Goal: Find specific page/section: Find specific page/section

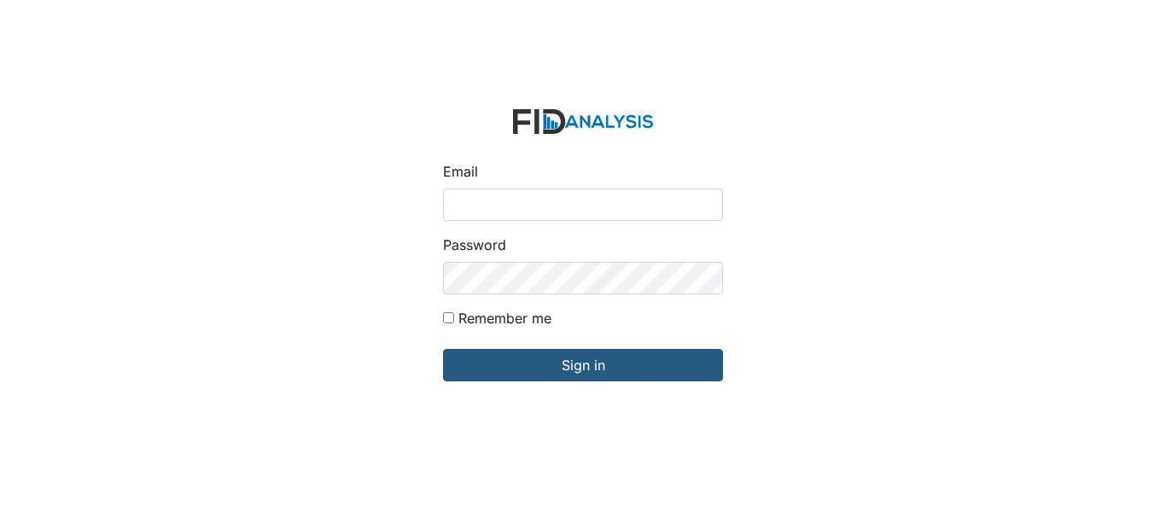
click at [569, 213] on input "Email" at bounding box center [583, 205] width 280 height 32
type input "[EMAIL_ADDRESS][DOMAIN_NAME]"
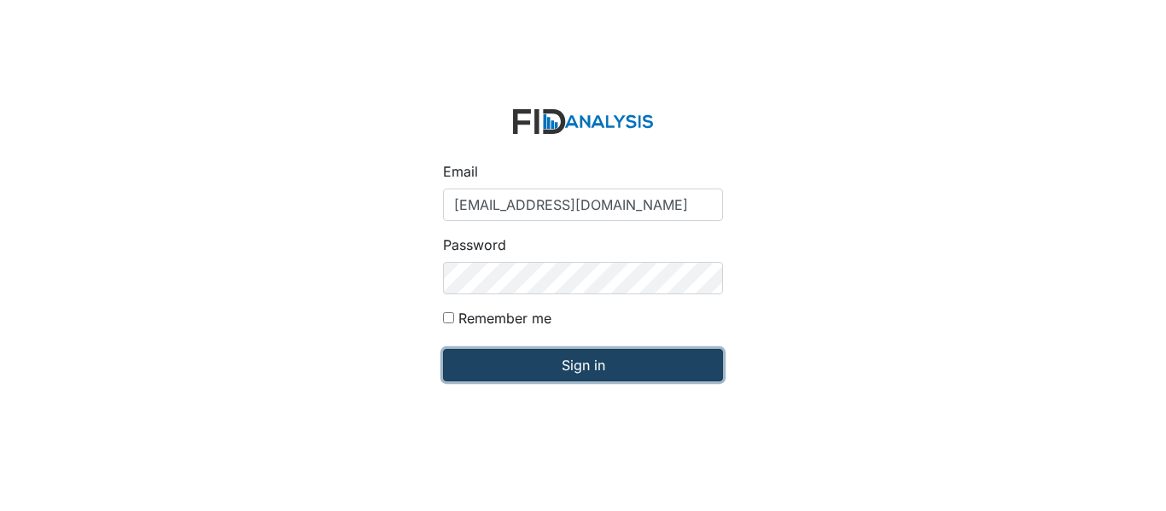
click at [581, 371] on input "Sign in" at bounding box center [583, 365] width 280 height 32
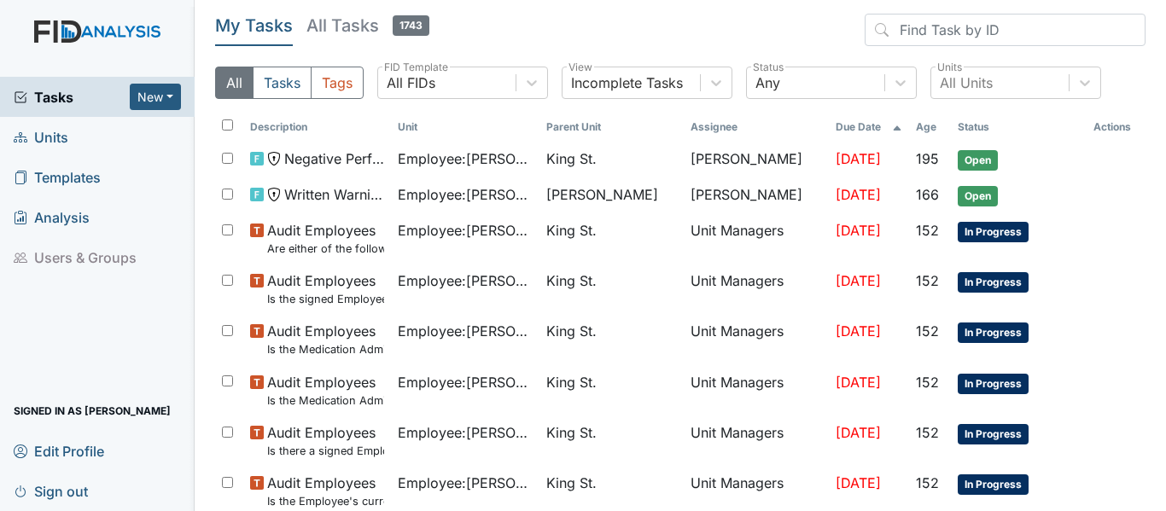
click at [91, 132] on link "Units" at bounding box center [97, 137] width 195 height 40
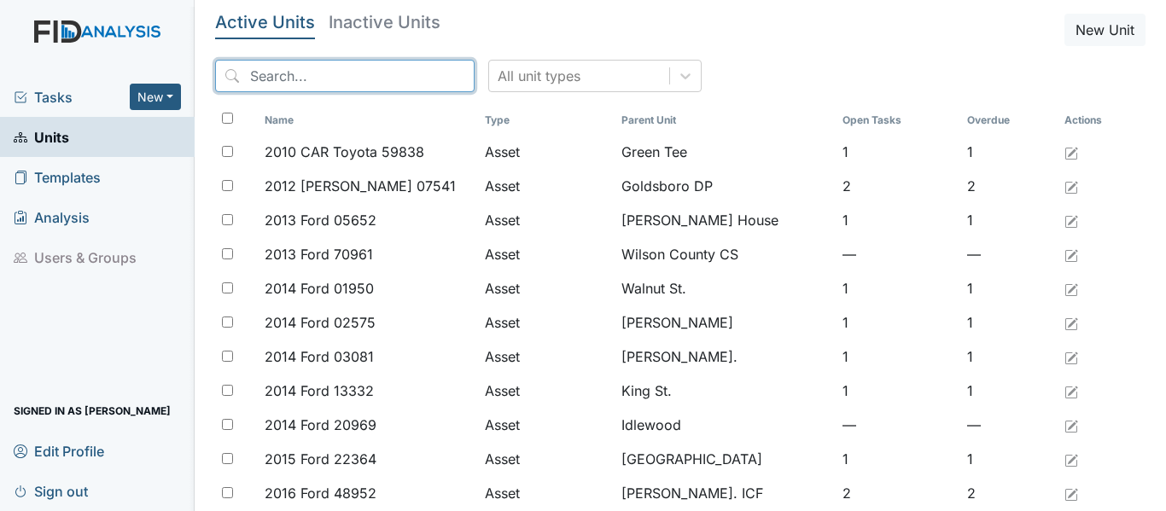
click at [325, 80] on input "search" at bounding box center [345, 76] width 260 height 32
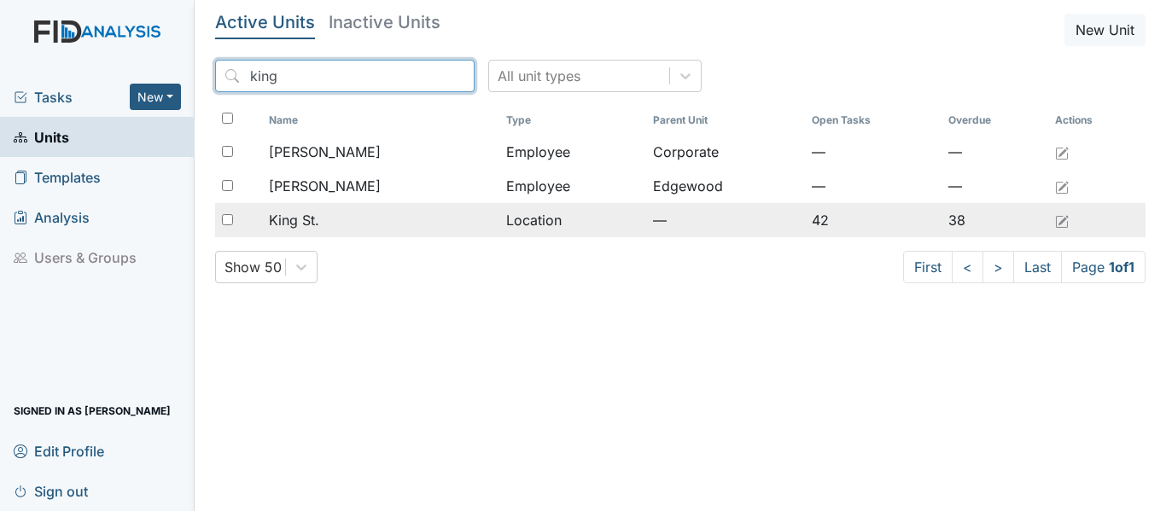
type input "king"
click at [345, 211] on div "King St." at bounding box center [381, 220] width 224 height 20
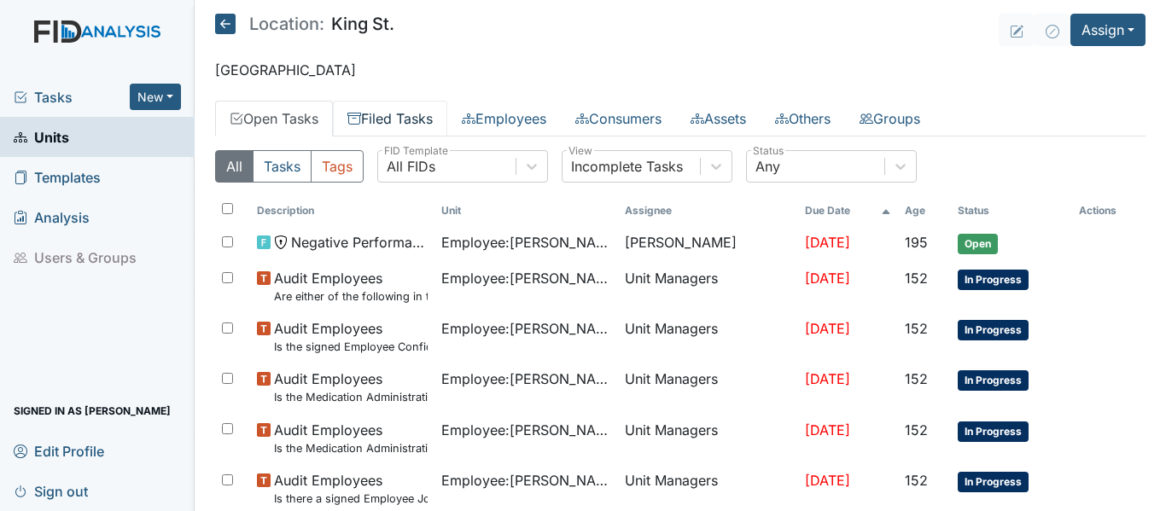
click at [383, 117] on link "Filed Tasks" at bounding box center [390, 119] width 114 height 36
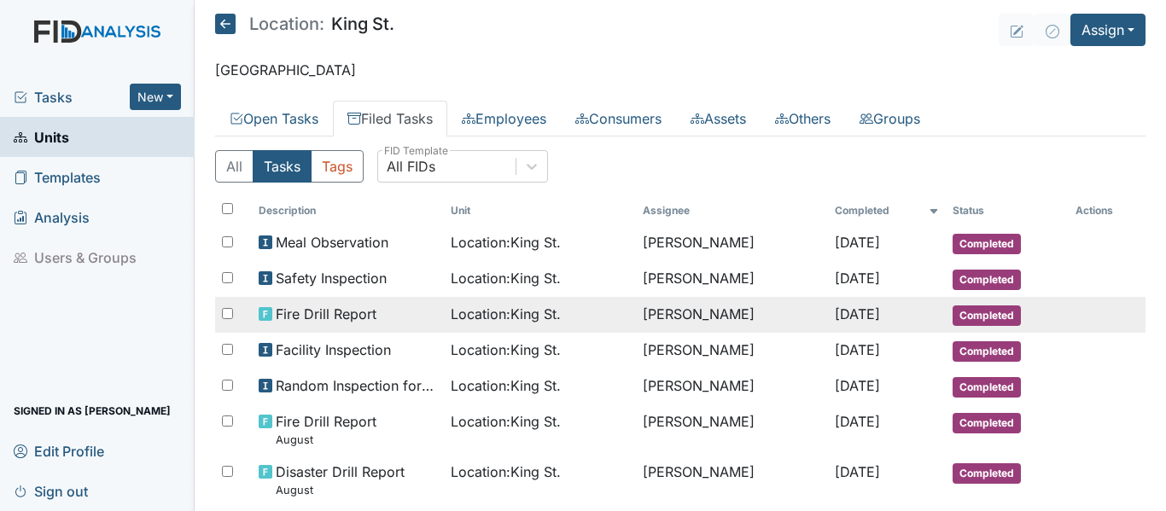
click at [843, 312] on span "[DATE]" at bounding box center [857, 314] width 45 height 17
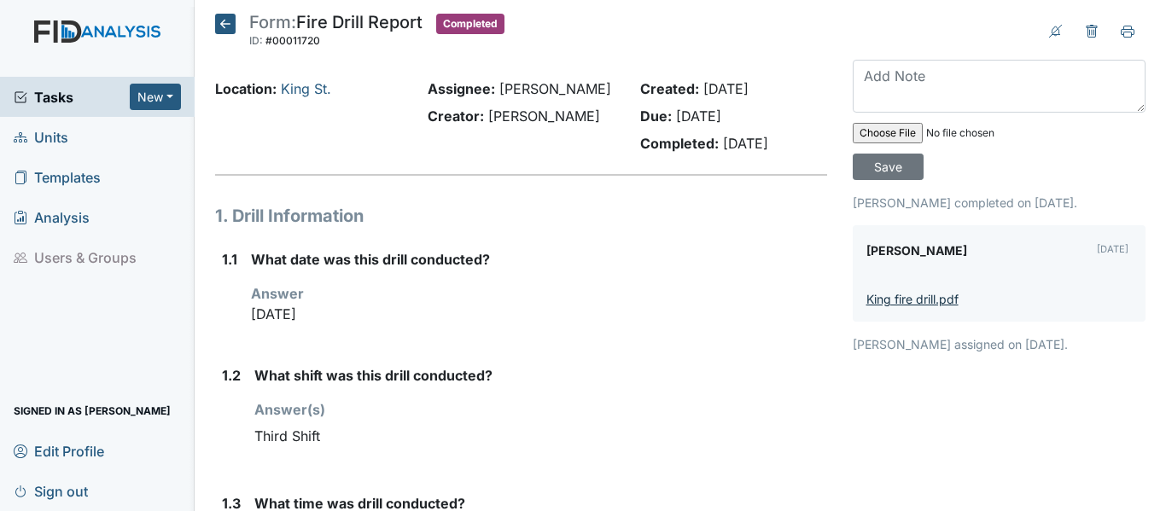
click at [884, 302] on link "King fire drill.pdf" at bounding box center [913, 299] width 92 height 15
click at [225, 29] on icon at bounding box center [225, 24] width 20 height 20
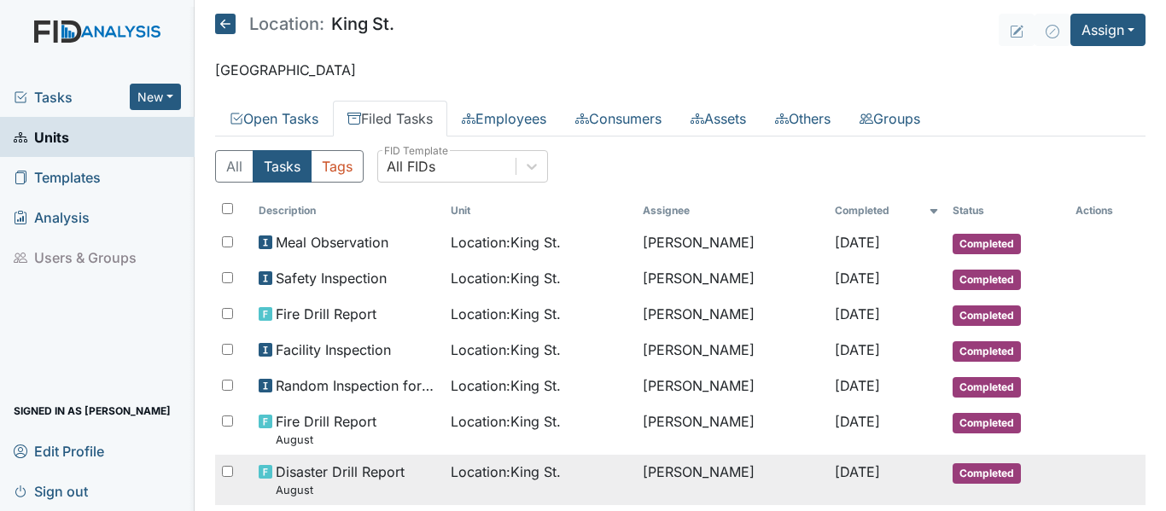
click at [358, 474] on span "Disaster Drill Report August" at bounding box center [340, 480] width 129 height 37
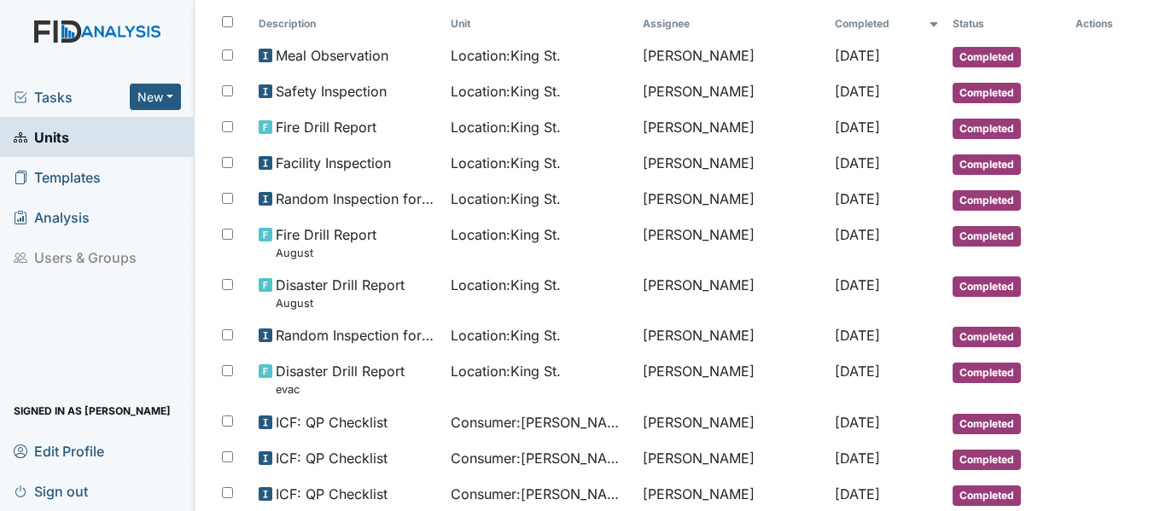
scroll to position [190, 0]
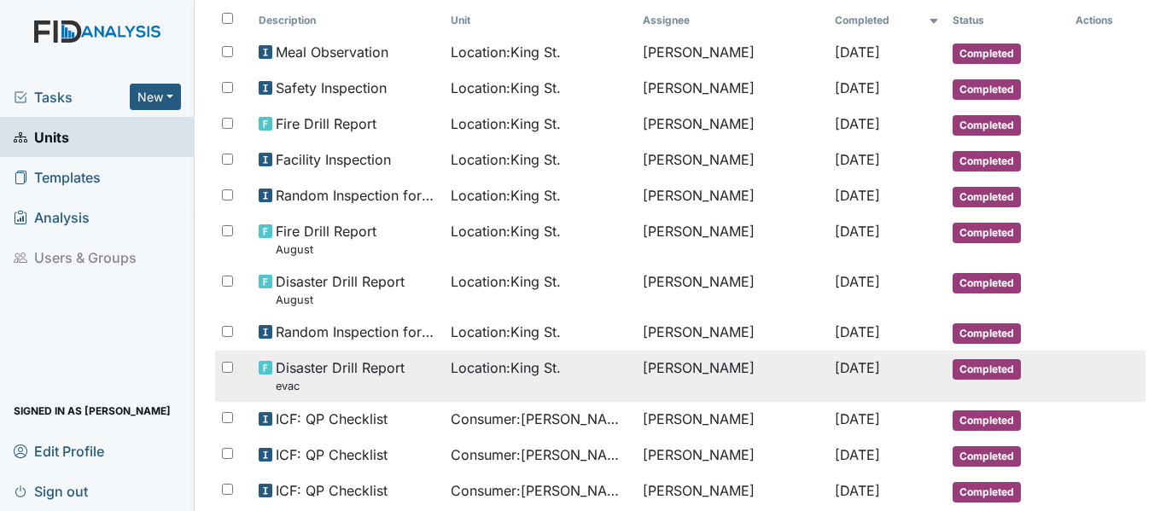
click at [717, 372] on td "[PERSON_NAME]" at bounding box center [732, 376] width 192 height 50
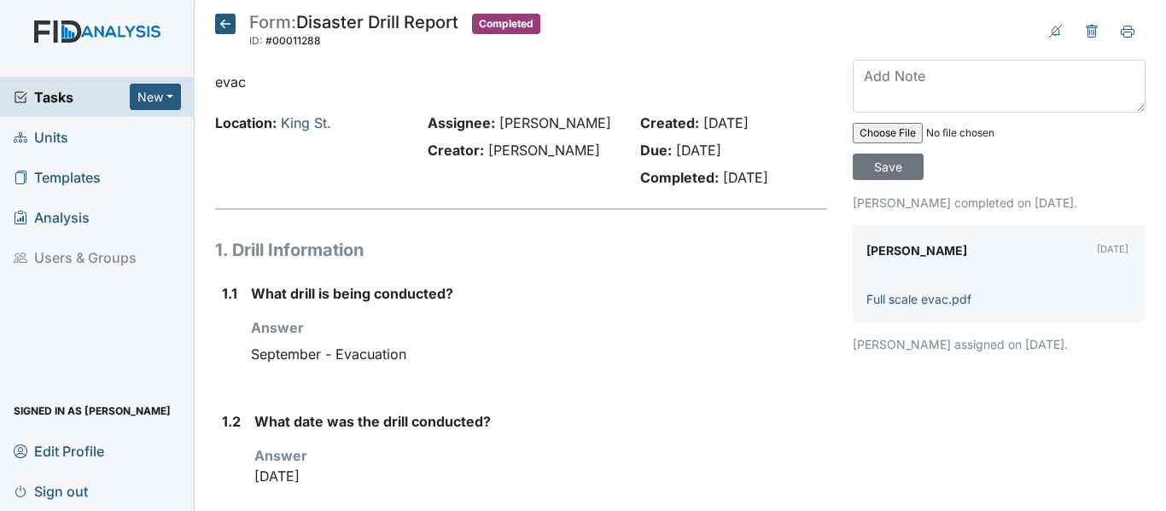
click at [218, 23] on icon at bounding box center [225, 24] width 20 height 20
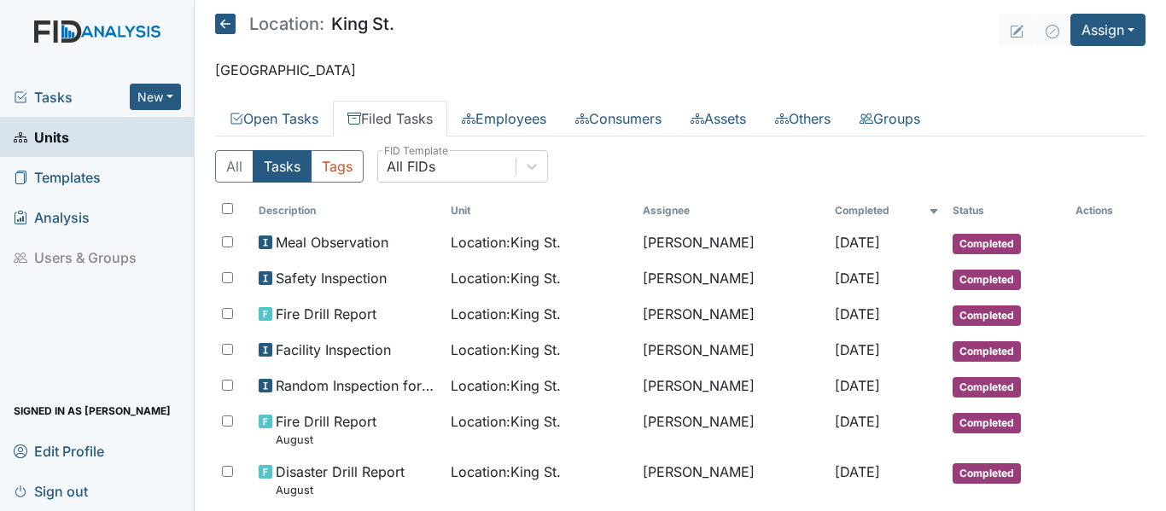
click at [74, 147] on link "Units" at bounding box center [97, 137] width 195 height 40
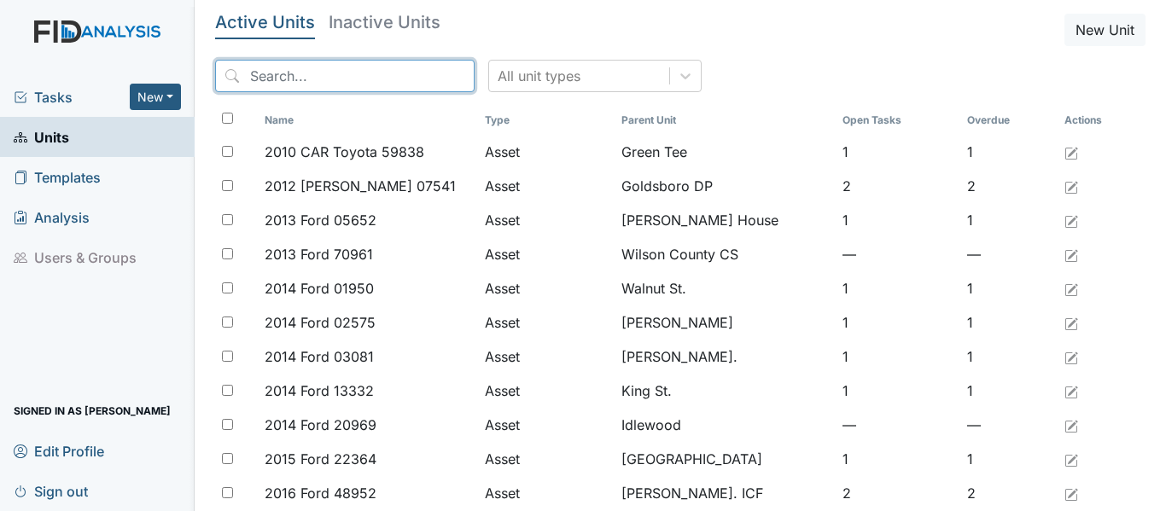
click at [347, 79] on input "search" at bounding box center [345, 76] width 260 height 32
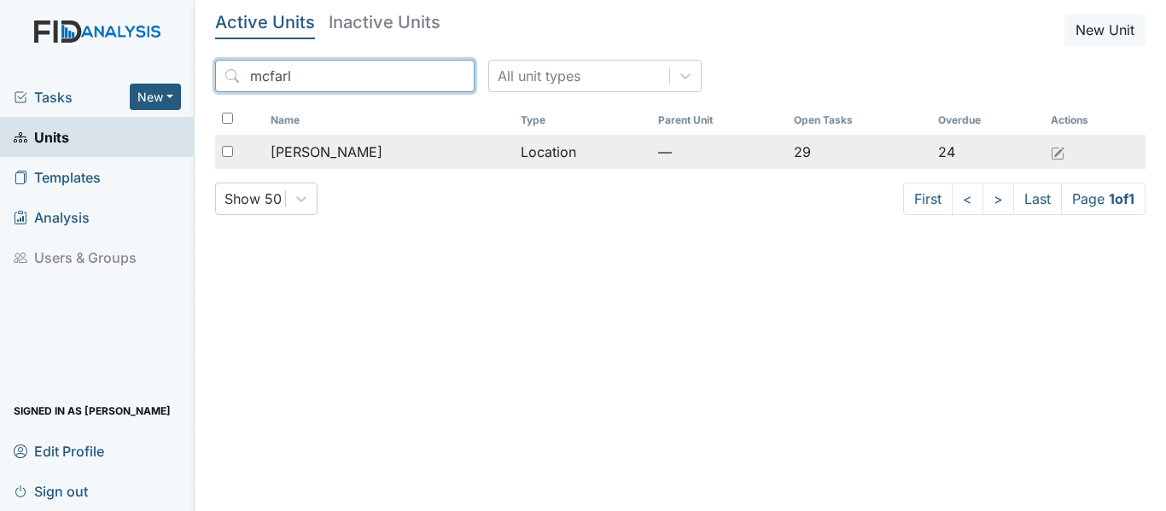
type input "mcfarl"
click at [330, 155] on span "McFarland" at bounding box center [327, 152] width 112 height 20
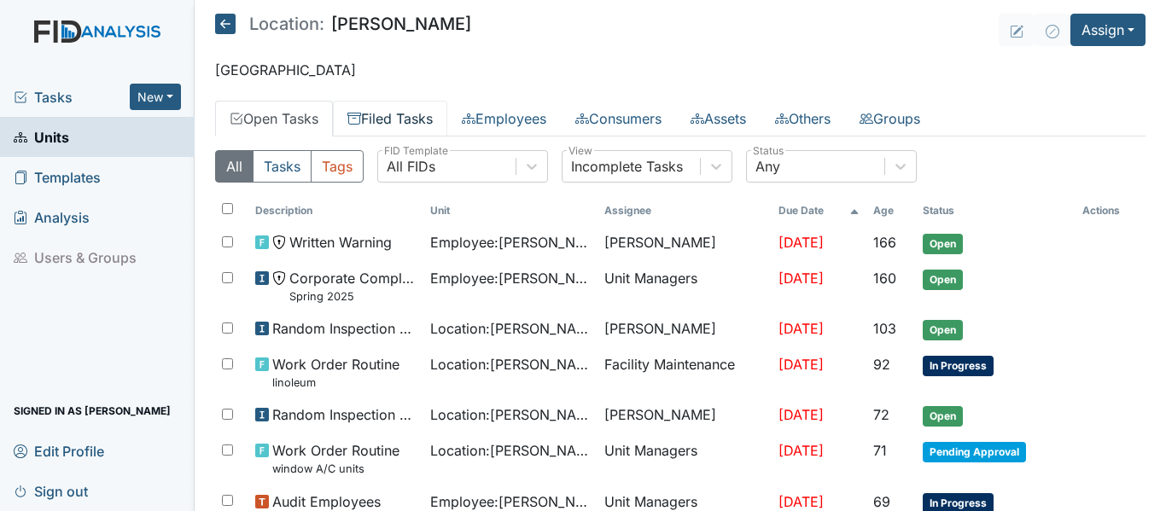
click at [427, 110] on link "Filed Tasks" at bounding box center [390, 119] width 114 height 36
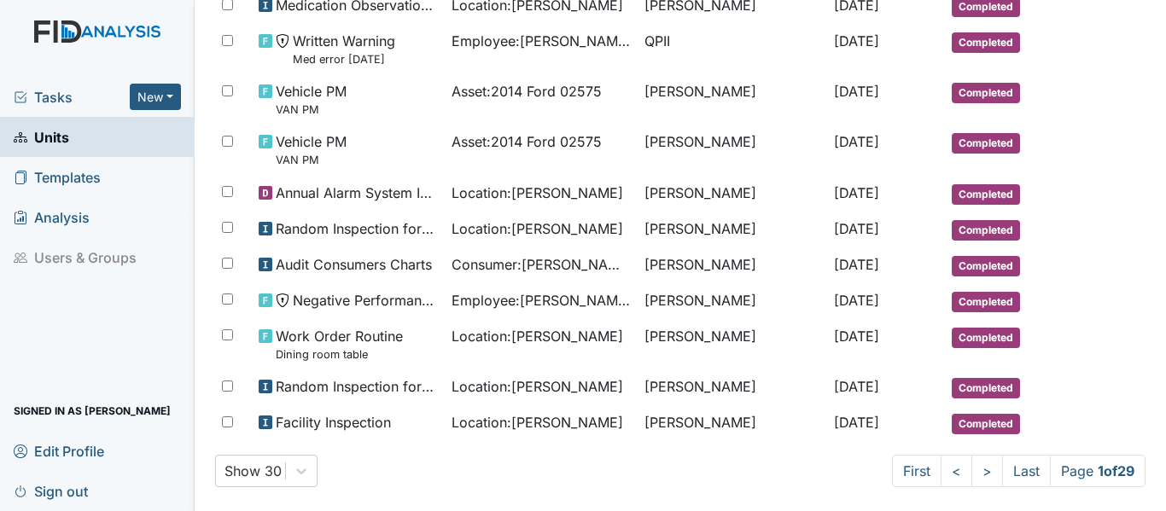
scroll to position [936, 0]
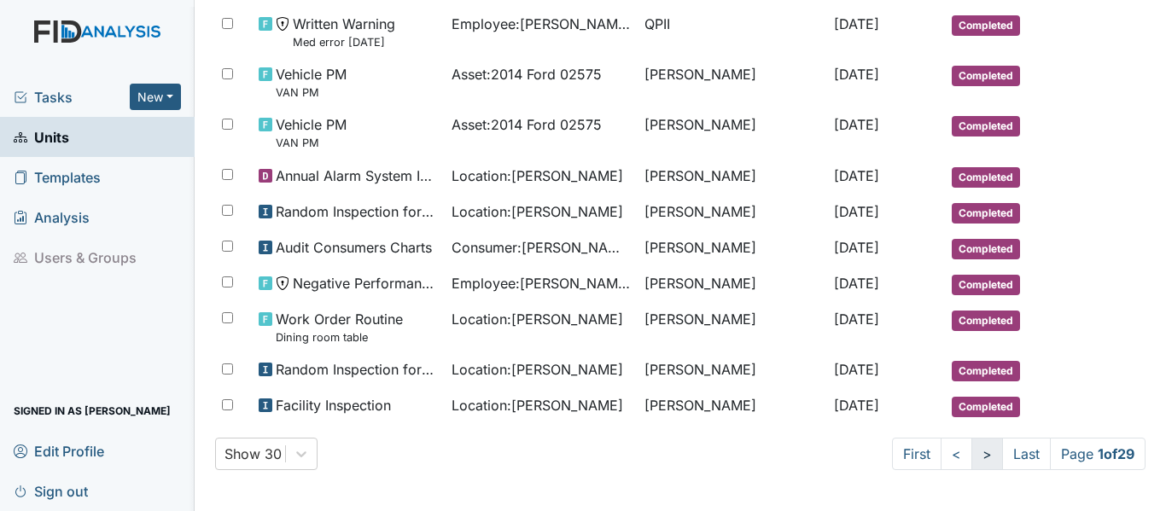
click at [972, 452] on link ">" at bounding box center [988, 454] width 32 height 32
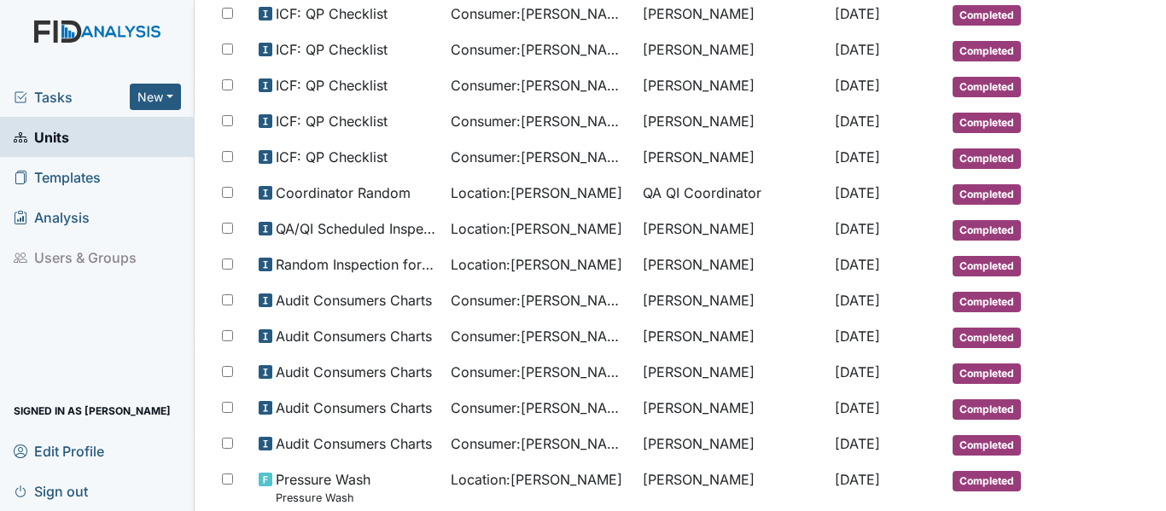
scroll to position [0, 0]
